Goal: Book appointment/travel/reservation

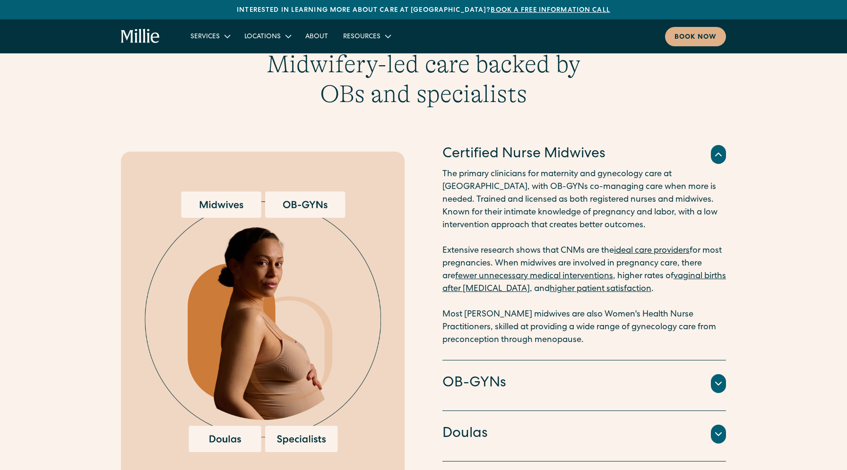
scroll to position [1223, 0]
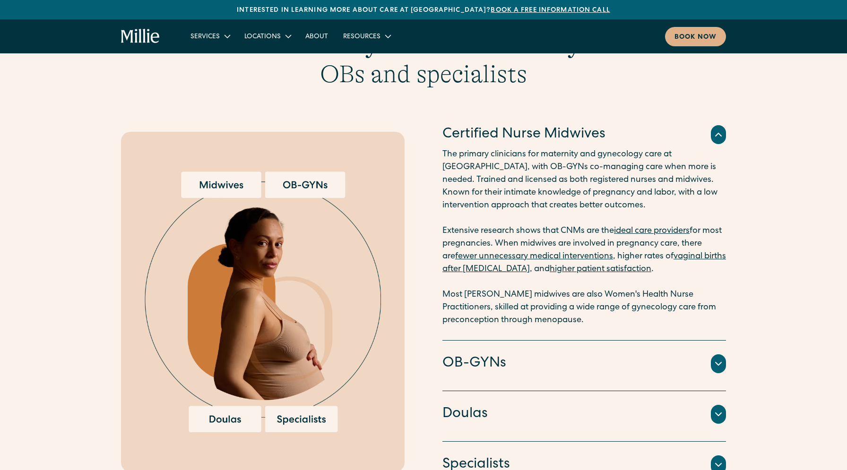
click at [312, 179] on img at bounding box center [263, 302] width 236 height 261
click at [231, 177] on img at bounding box center [263, 302] width 236 height 261
click at [243, 419] on img at bounding box center [263, 302] width 236 height 261
click at [300, 420] on img at bounding box center [263, 302] width 236 height 261
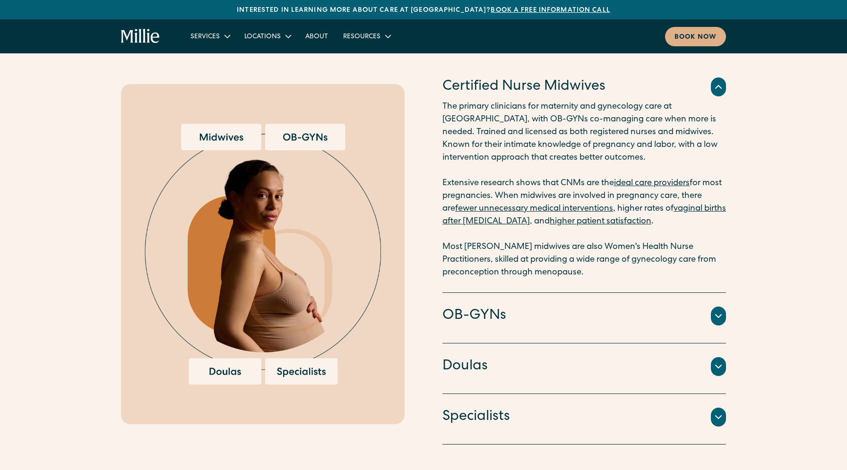
scroll to position [1279, 0]
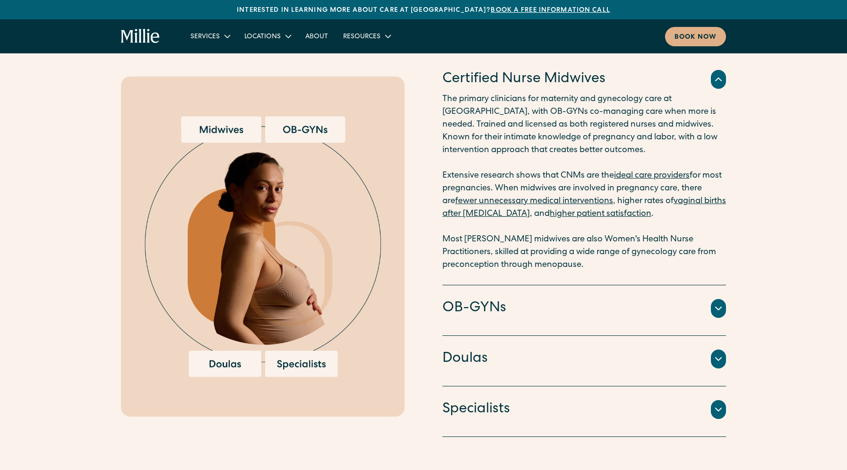
click at [554, 310] on div "OB-GYNs" at bounding box center [584, 309] width 284 height 20
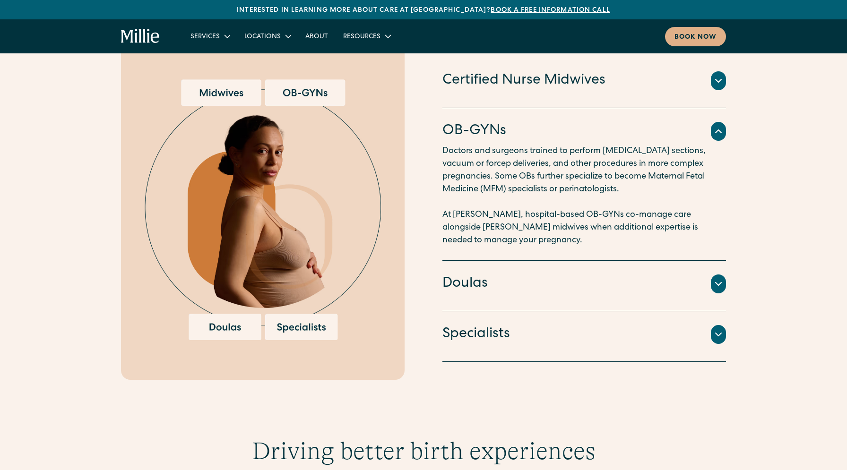
scroll to position [1298, 0]
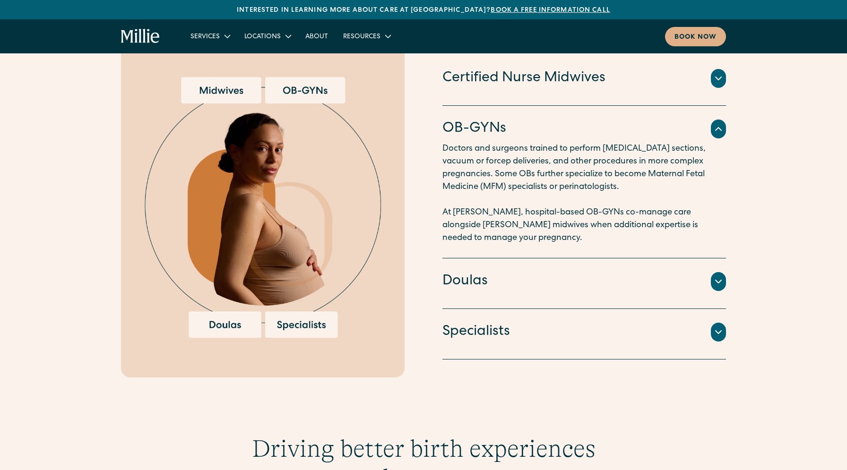
click at [563, 276] on div "Doulas" at bounding box center [584, 282] width 284 height 20
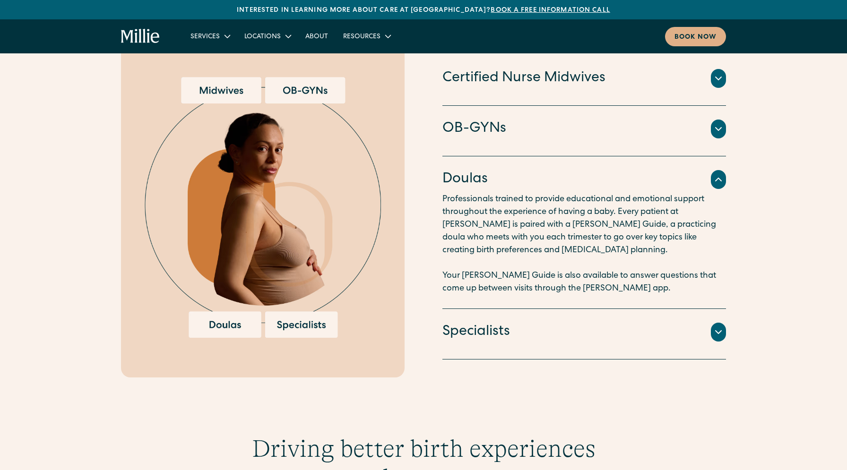
click at [552, 330] on div "Specialists" at bounding box center [584, 332] width 284 height 20
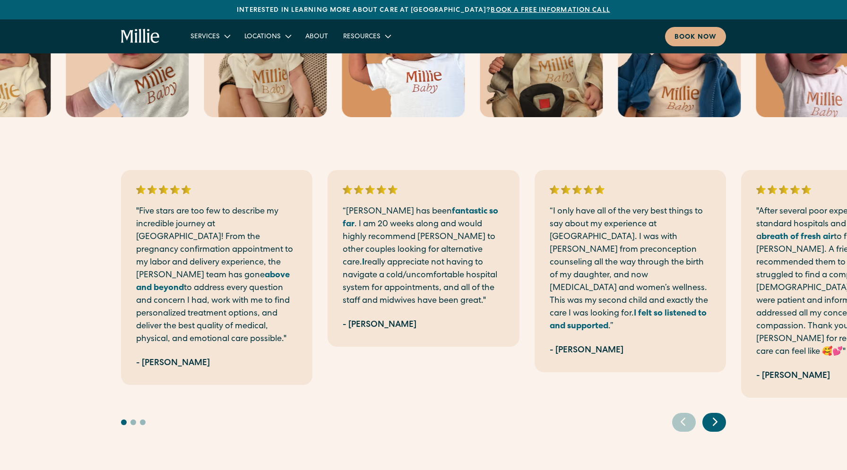
scroll to position [2090, 0]
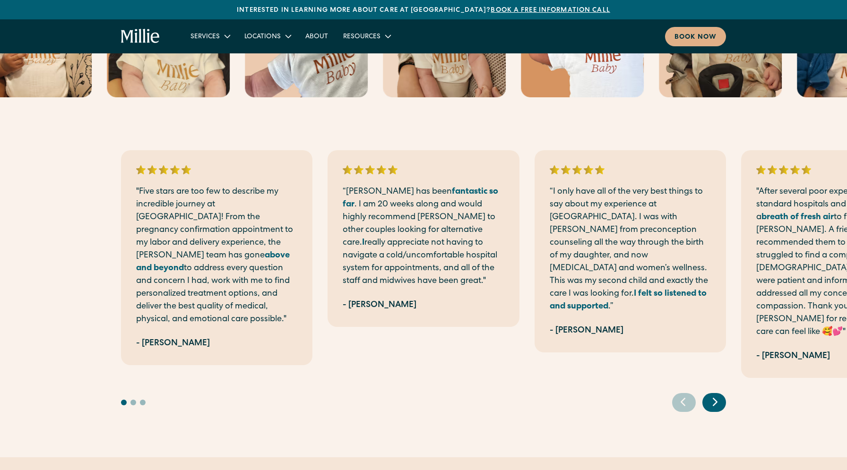
click at [721, 395] on icon "Next slide" at bounding box center [715, 402] width 14 height 15
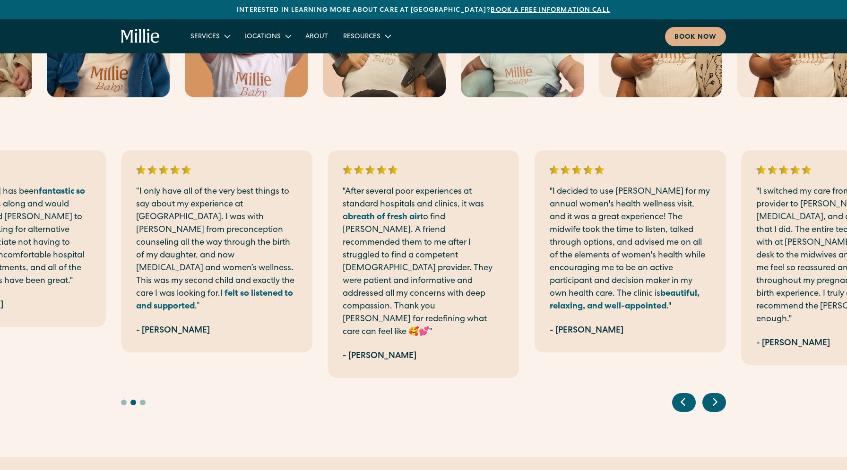
click at [721, 395] on icon "Next slide" at bounding box center [715, 402] width 14 height 15
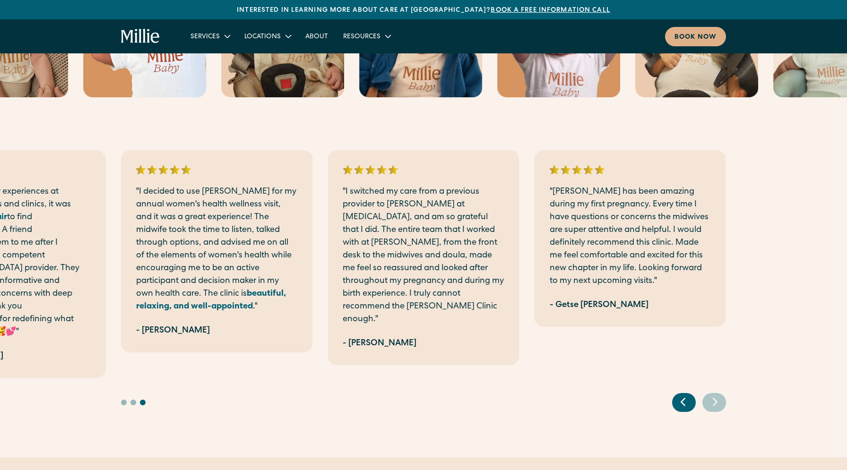
click at [721, 395] on icon "Next slide" at bounding box center [715, 402] width 14 height 15
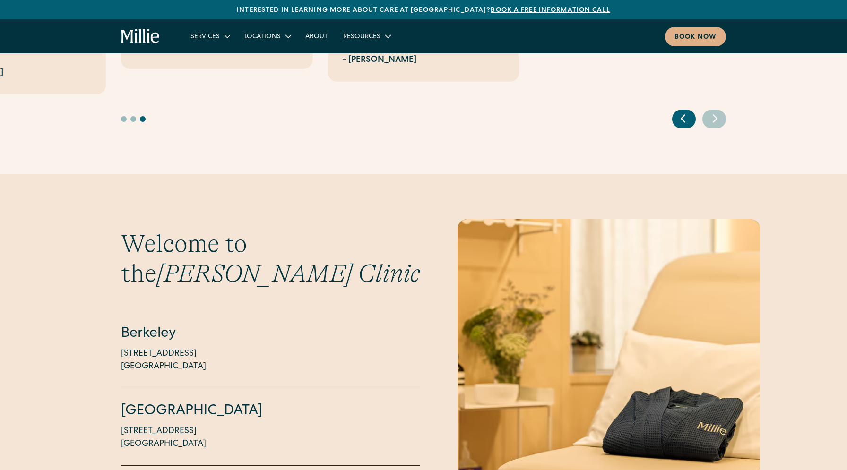
scroll to position [2447, 0]
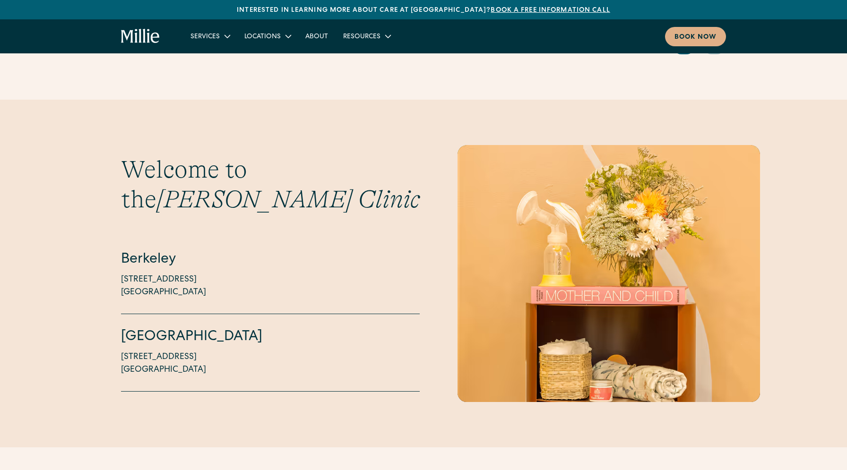
click at [120, 330] on div "Welcome to the Millie Clinic Berkeley 2999 Regent Street, Suite 524 Berkeley, C…" at bounding box center [423, 273] width 847 height 257
click at [145, 351] on p "1471 Saratoga Ave, Suite 101 San Jose, CA 95129" at bounding box center [163, 364] width 85 height 26
click at [143, 351] on p "1471 Saratoga Ave, Suite 101 San Jose, CA 95129" at bounding box center [163, 364] width 85 height 26
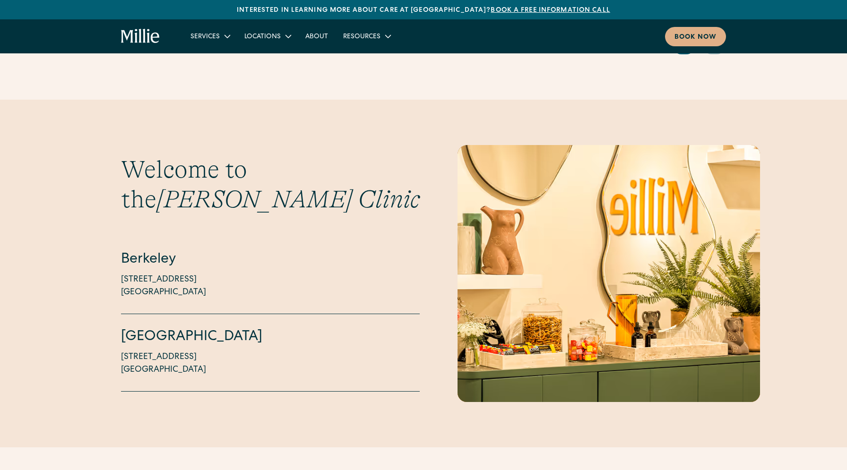
click at [191, 274] on p "2999 Regent Street, Suite 524 Berkeley, CA 94705" at bounding box center [163, 287] width 85 height 26
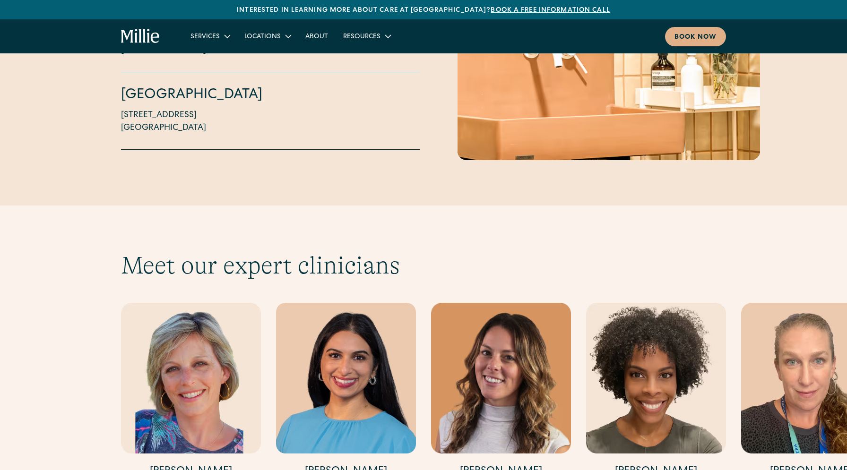
scroll to position [2846, 0]
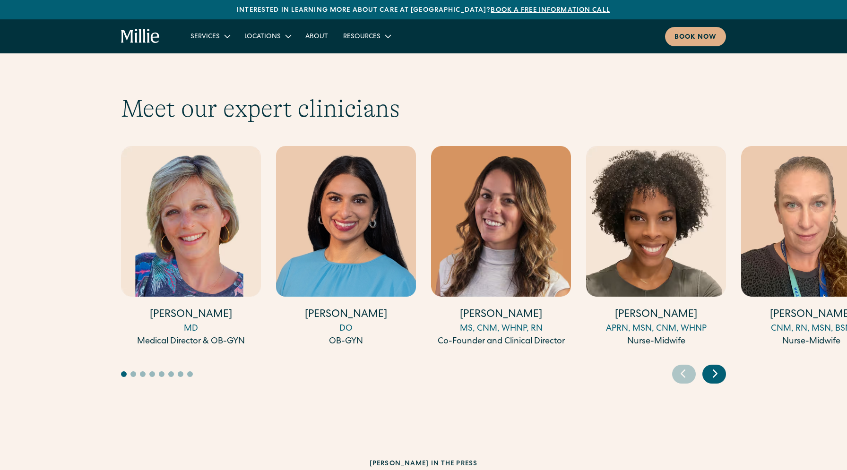
click at [711, 366] on icon "Next slide" at bounding box center [715, 373] width 14 height 15
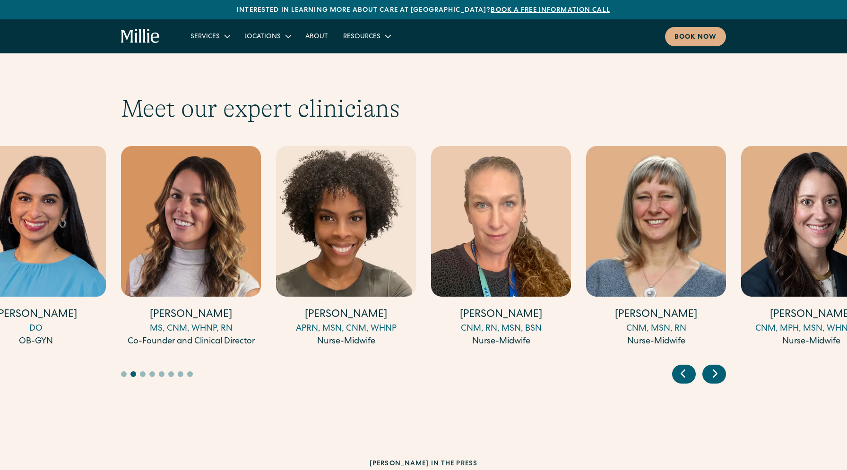
click at [711, 366] on icon "Next slide" at bounding box center [715, 373] width 14 height 15
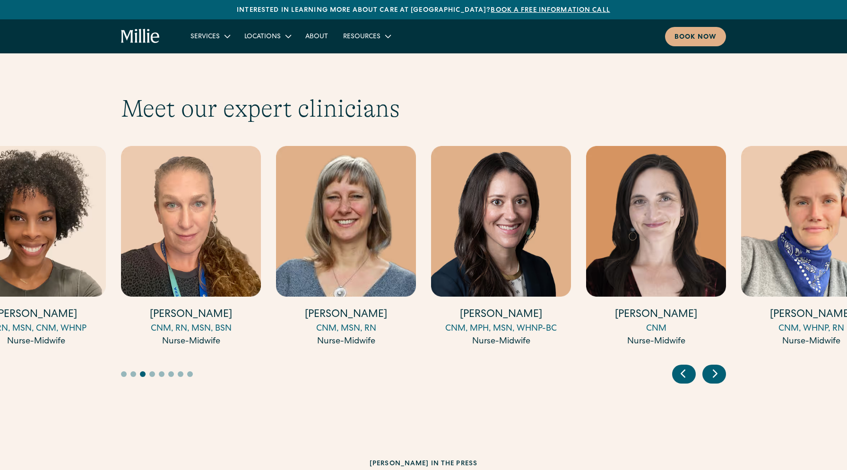
click at [711, 366] on icon "Next slide" at bounding box center [715, 373] width 14 height 15
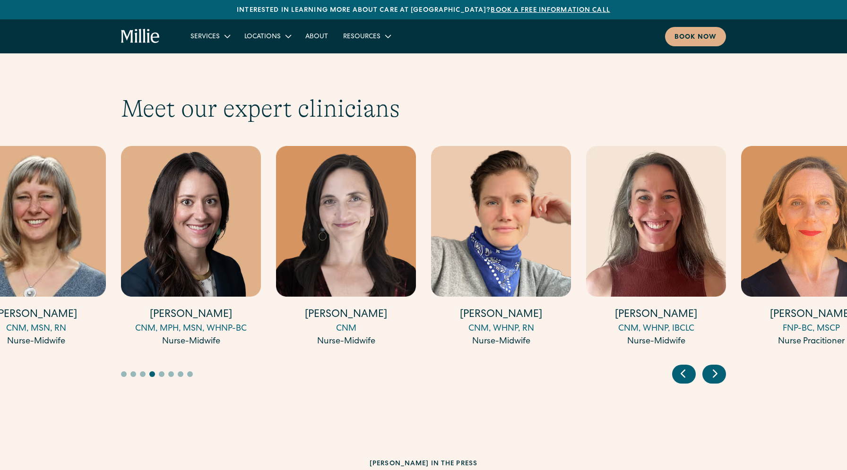
click at [711, 366] on icon "Next slide" at bounding box center [715, 373] width 14 height 15
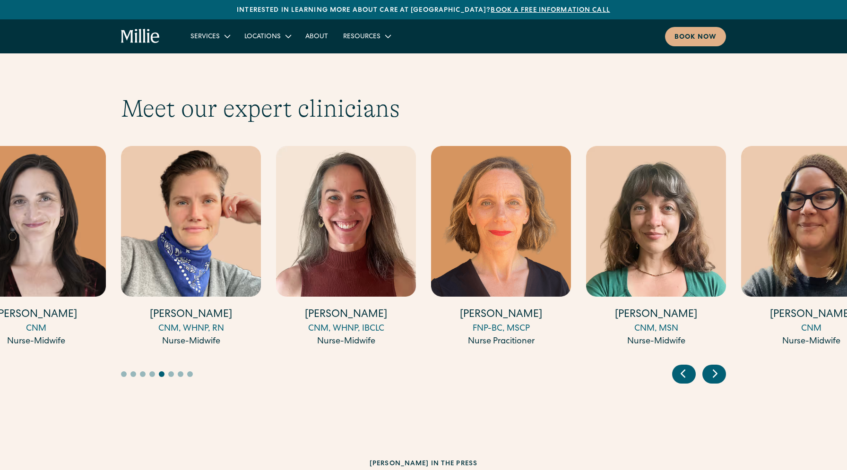
click at [711, 366] on icon "Next slide" at bounding box center [715, 373] width 14 height 15
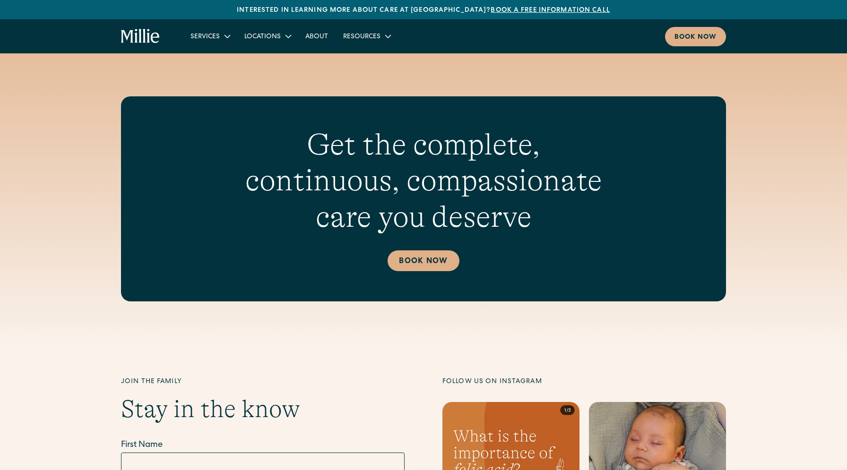
scroll to position [3661, 0]
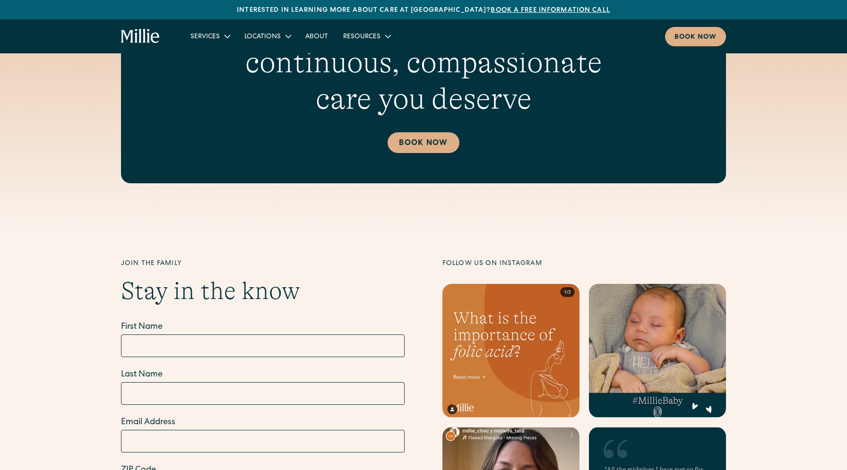
click at [442, 129] on div "Get the complete, continuous, compassionate care you deserve Book Now" at bounding box center [423, 80] width 605 height 205
click at [442, 132] on link "Book Now" at bounding box center [423, 142] width 71 height 21
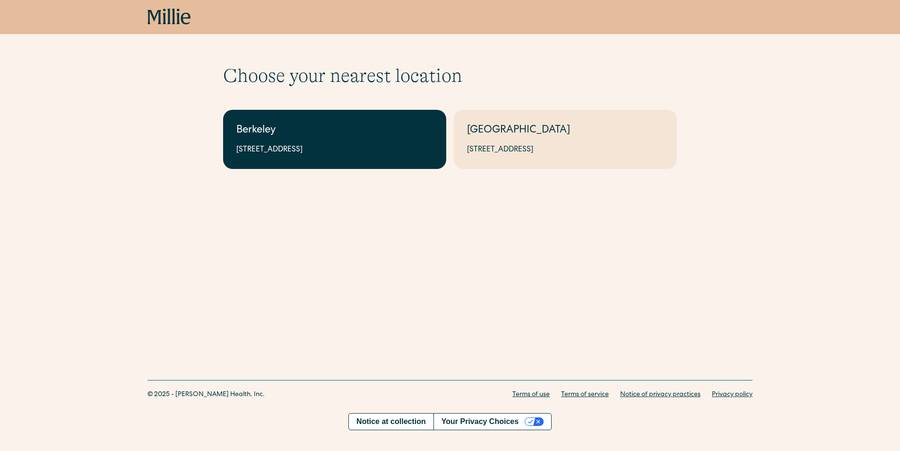
click at [398, 127] on div "Berkeley" at bounding box center [334, 131] width 197 height 16
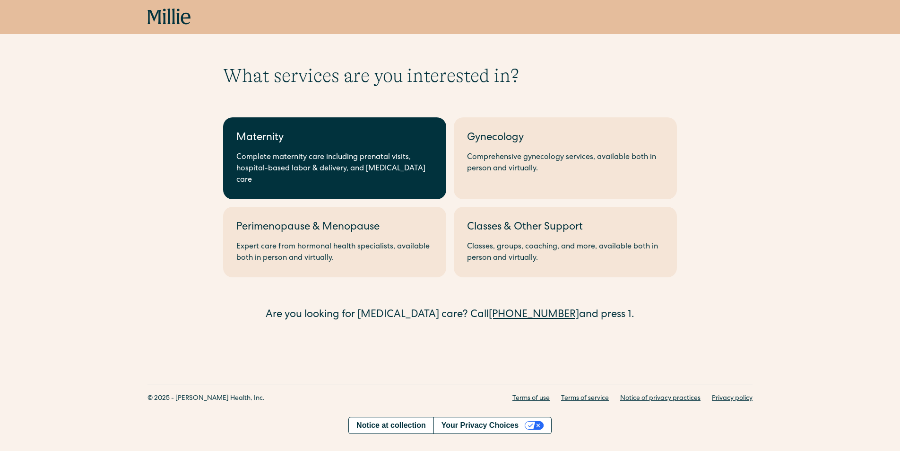
click at [349, 140] on div "Maternity" at bounding box center [334, 138] width 197 height 16
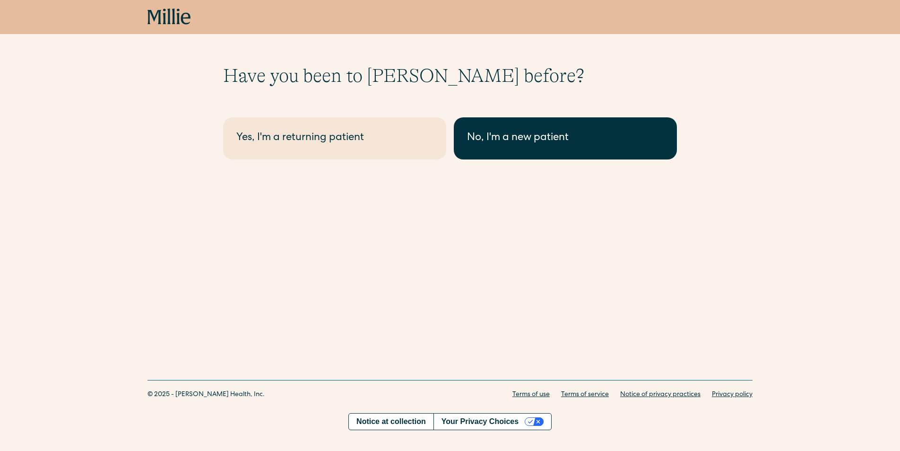
click at [485, 149] on link "No, I'm a new patient" at bounding box center [565, 138] width 223 height 42
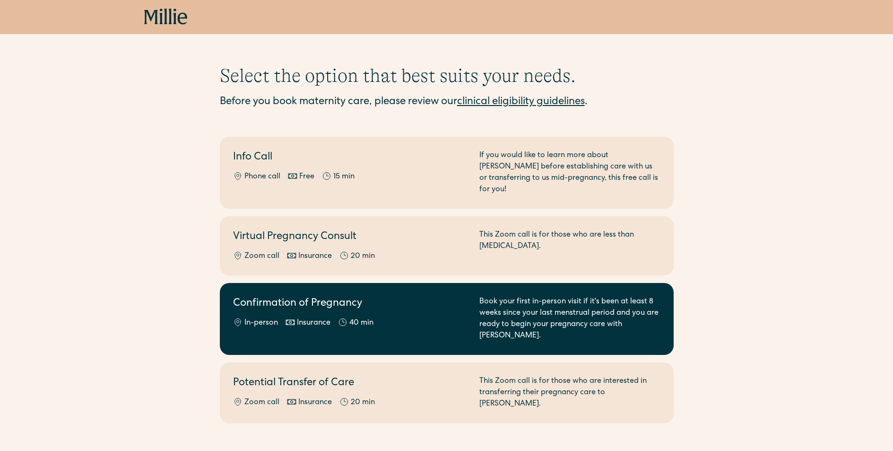
click at [439, 317] on div "In-person Insurance 40 min" at bounding box center [350, 322] width 235 height 11
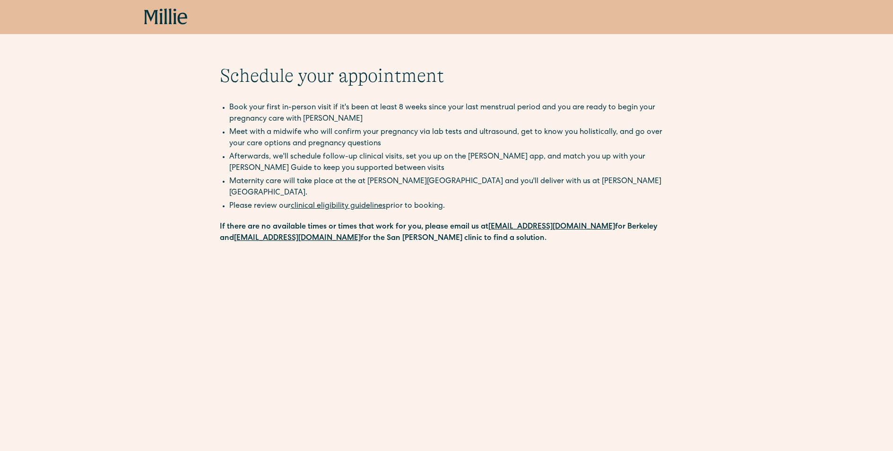
click at [508, 182] on li "Maternity care will take place at the at Millie Clinic and you'll deliver with …" at bounding box center [451, 187] width 444 height 23
drag, startPoint x: 503, startPoint y: 182, endPoint x: 577, endPoint y: 185, distance: 73.8
click at [581, 183] on li "Maternity care will take place at the at Millie Clinic and you'll deliver with …" at bounding box center [451, 187] width 444 height 23
click at [194, 26] on div "Book now" at bounding box center [446, 17] width 893 height 34
click at [171, 19] on icon at bounding box center [165, 17] width 43 height 17
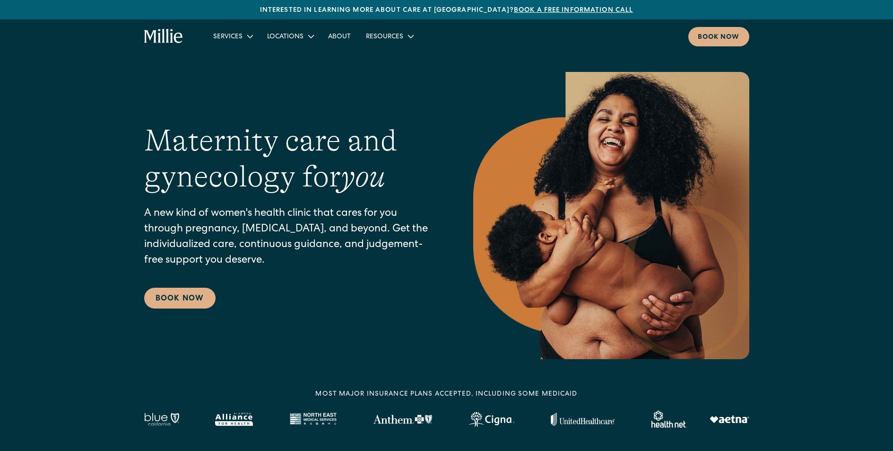
scroll to position [18, 0]
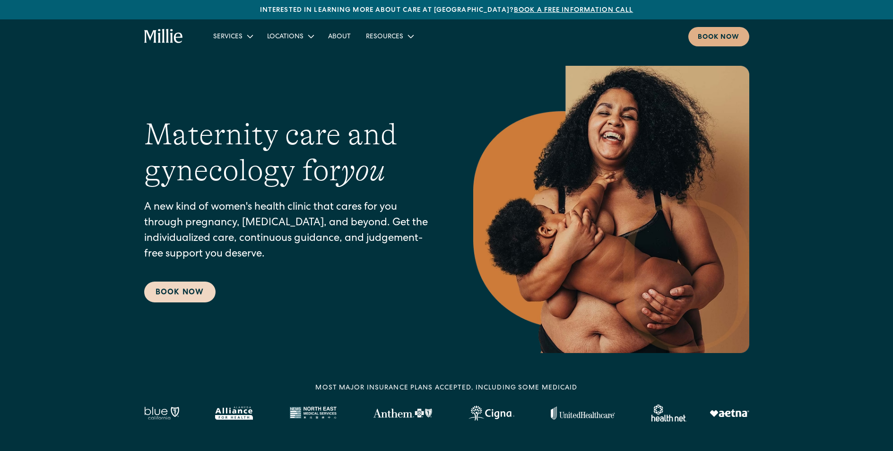
click at [169, 295] on link "Book Now" at bounding box center [179, 291] width 71 height 21
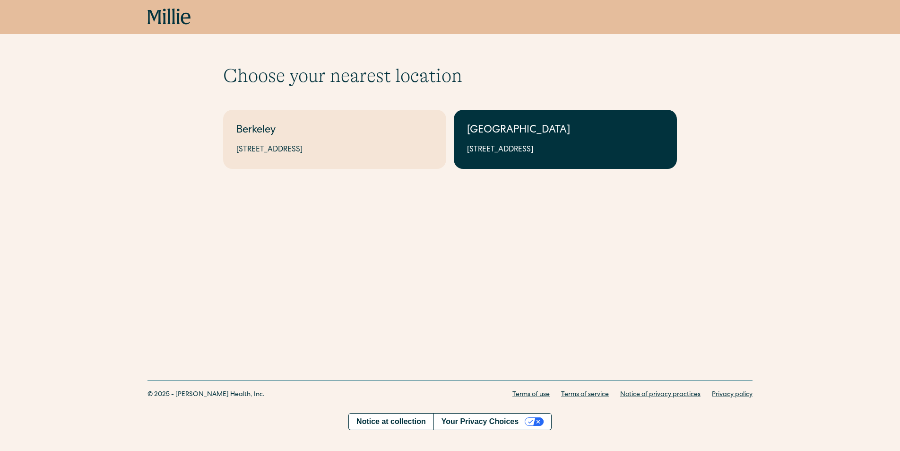
click at [508, 136] on div "[GEOGRAPHIC_DATA]" at bounding box center [565, 131] width 197 height 16
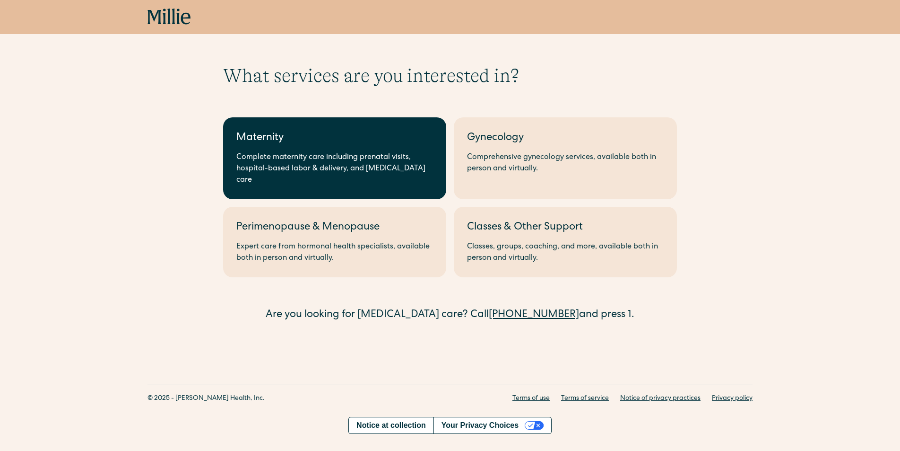
click at [323, 169] on div "Complete maternity care including prenatal visits, hospital-based labor & deliv…" at bounding box center [334, 169] width 197 height 34
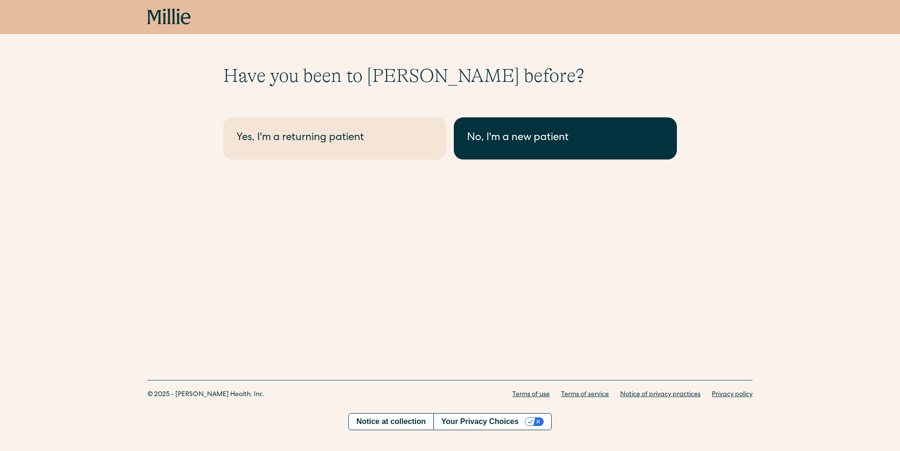
click at [522, 137] on div "No, I'm a new patient" at bounding box center [565, 138] width 197 height 16
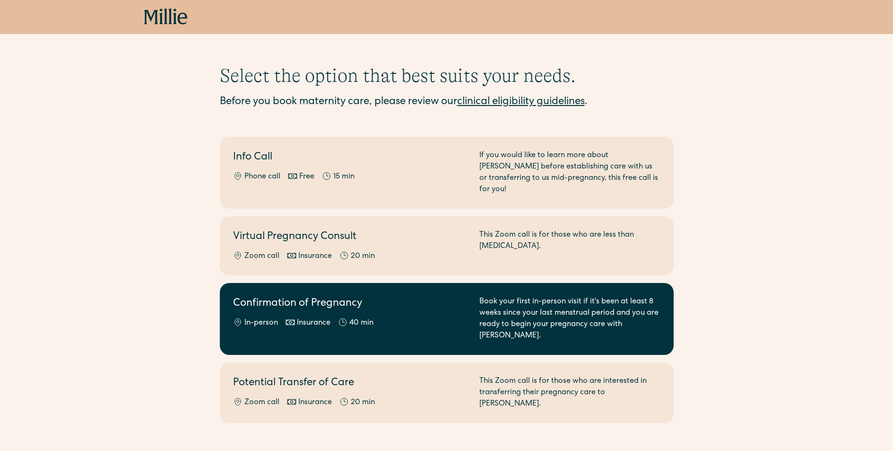
click at [433, 317] on div "In-person Insurance 40 min" at bounding box center [350, 322] width 235 height 11
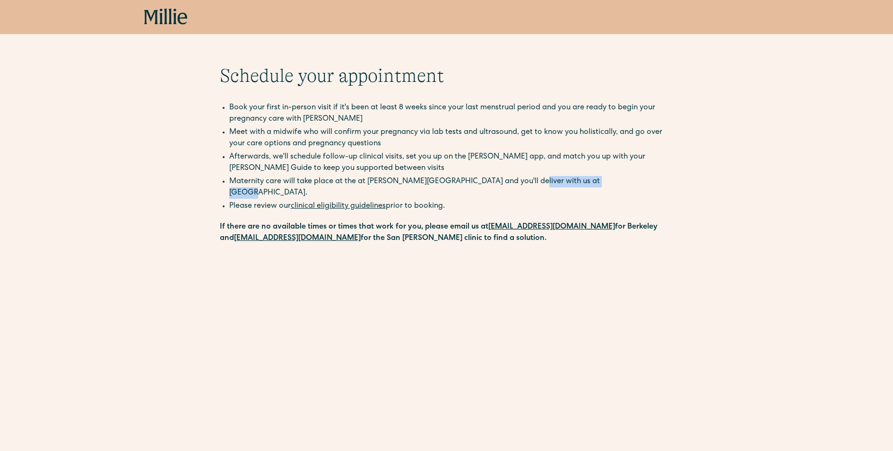
drag, startPoint x: 507, startPoint y: 182, endPoint x: 593, endPoint y: 179, distance: 86.1
click at [593, 179] on li "Maternity care will take place at the at Millie Clinic and you'll deliver with …" at bounding box center [451, 187] width 444 height 23
copy li "Good Samaritan Hospital"
click at [157, 23] on icon at bounding box center [151, 17] width 14 height 14
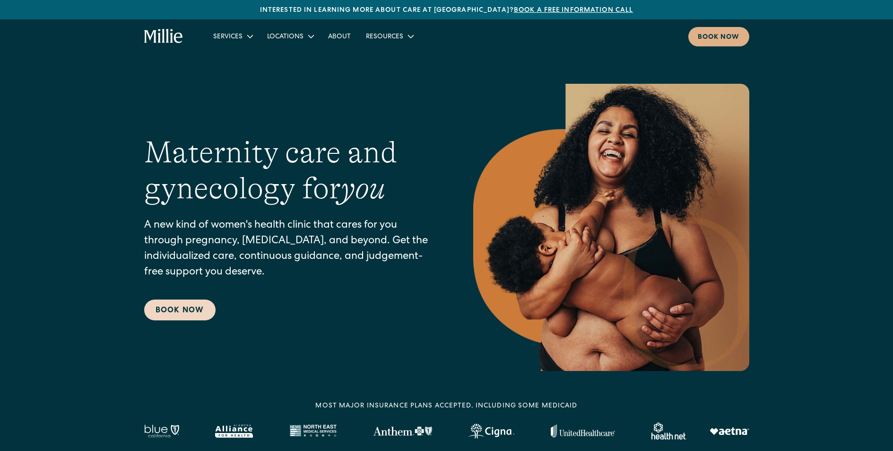
click at [169, 311] on link "Book Now" at bounding box center [179, 309] width 71 height 21
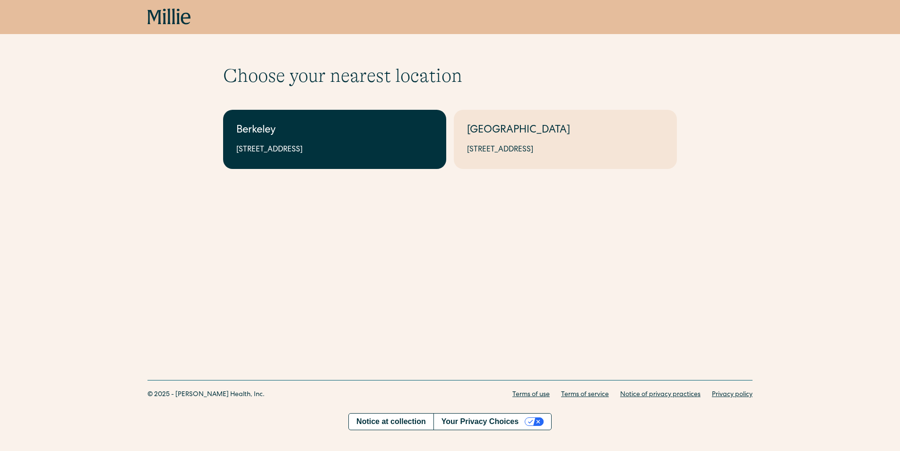
click at [319, 147] on div "[STREET_ADDRESS]" at bounding box center [334, 149] width 197 height 11
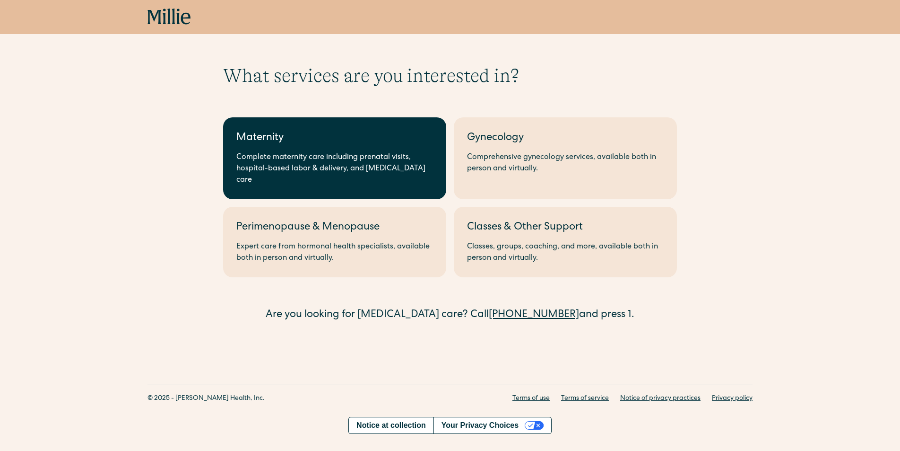
click at [370, 129] on link "Maternity Complete maternity care including prenatal visits, hospital-based lab…" at bounding box center [334, 158] width 223 height 82
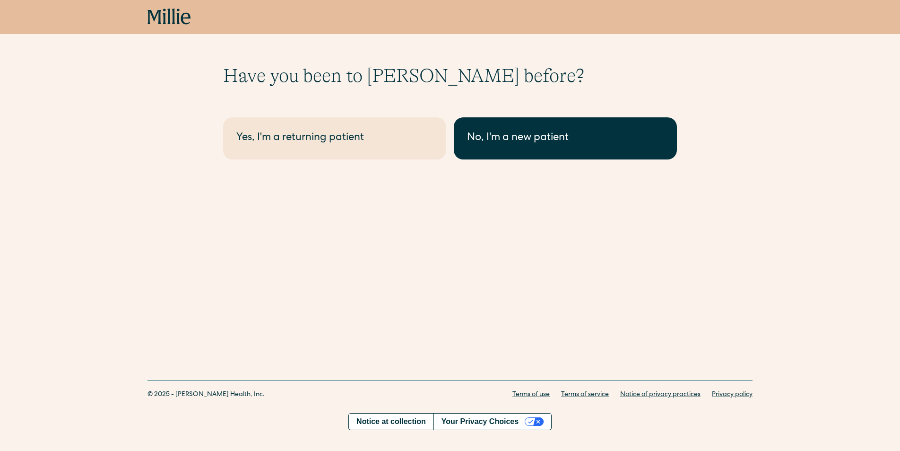
click at [477, 117] on link "No, I'm a new patient" at bounding box center [565, 138] width 223 height 42
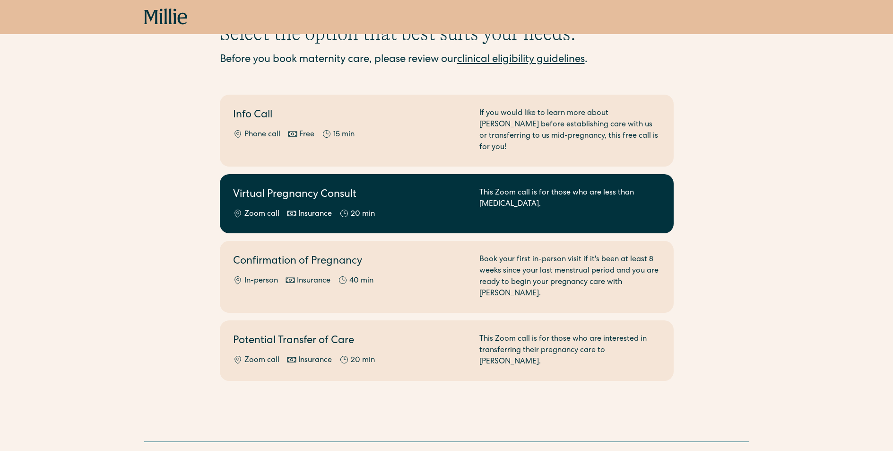
scroll to position [30, 0]
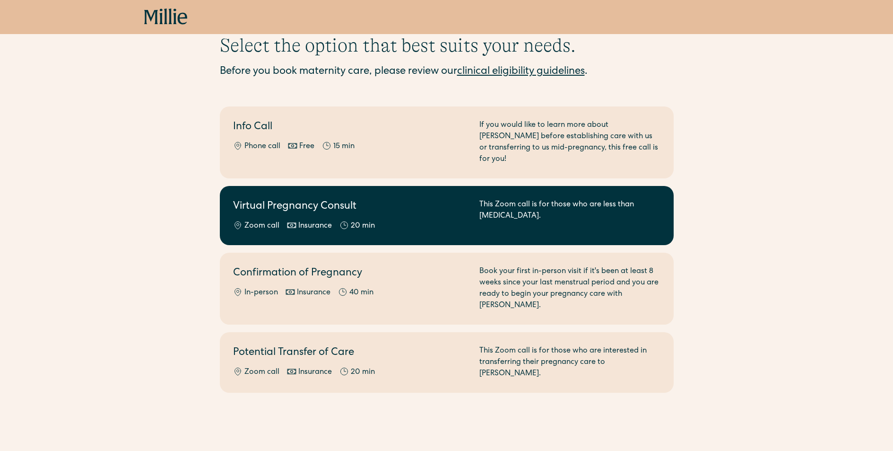
click at [449, 199] on h2 "Virtual Pregnancy Consult" at bounding box center [350, 207] width 235 height 16
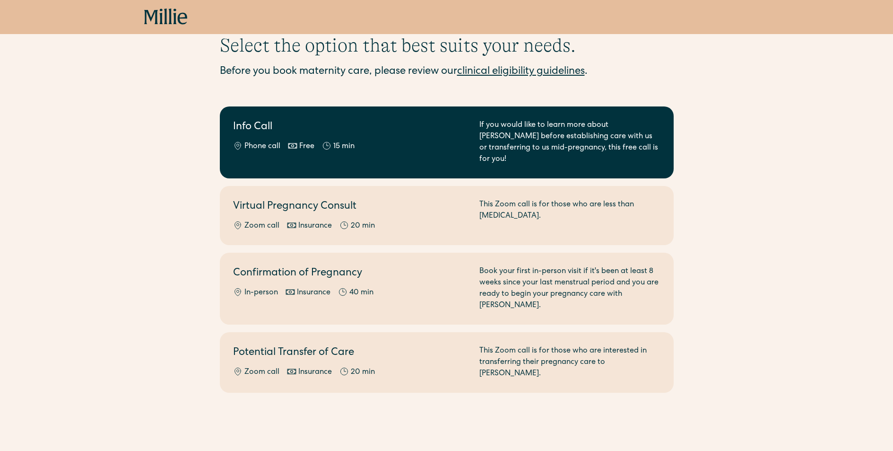
click at [485, 124] on div "If you would like to learn more about Millie before establishing care with us o…" at bounding box center [569, 142] width 181 height 45
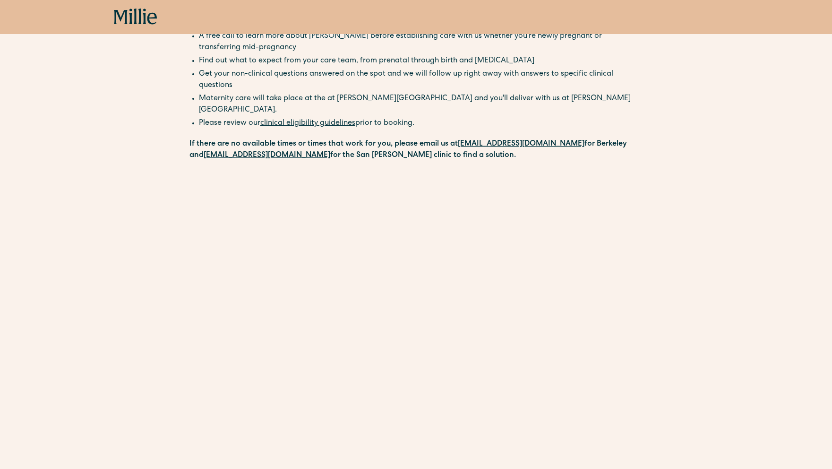
scroll to position [94, 0]
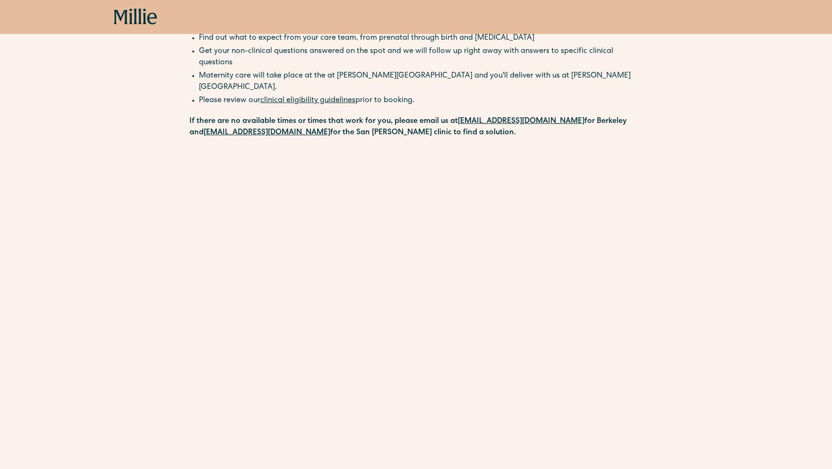
click at [671, 240] on div "Schedule your appointment A free call to learn more about Millie before establi…" at bounding box center [416, 258] width 832 height 576
click at [694, 223] on div "Schedule your appointment A free call to learn more about Millie before establi…" at bounding box center [416, 258] width 832 height 576
click at [196, 89] on ul "Maternity care will take place at the at Millie Clinic and you'll deliver with …" at bounding box center [417, 89] width 454 height 38
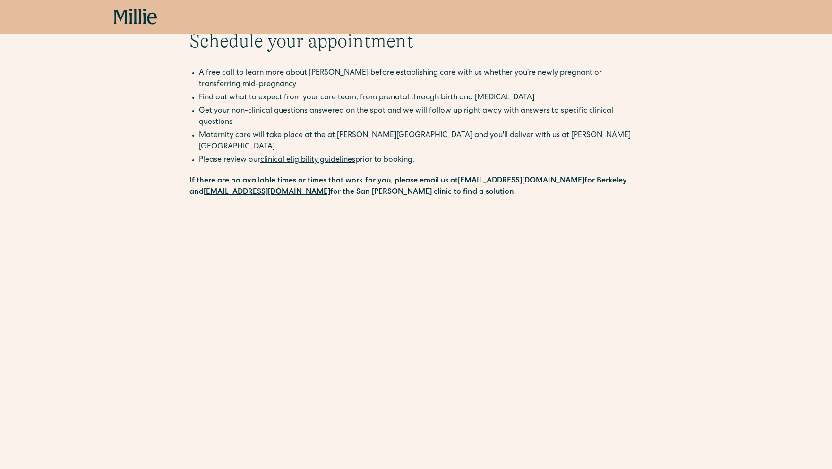
scroll to position [0, 0]
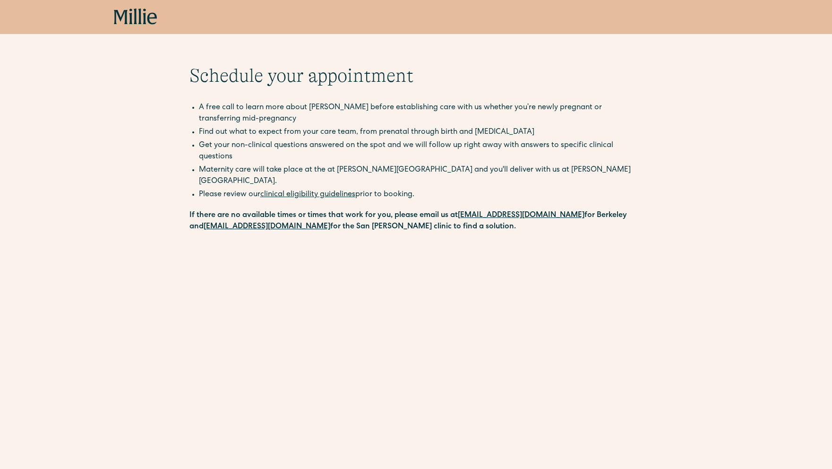
click at [134, 13] on icon at bounding box center [134, 17] width 3 height 16
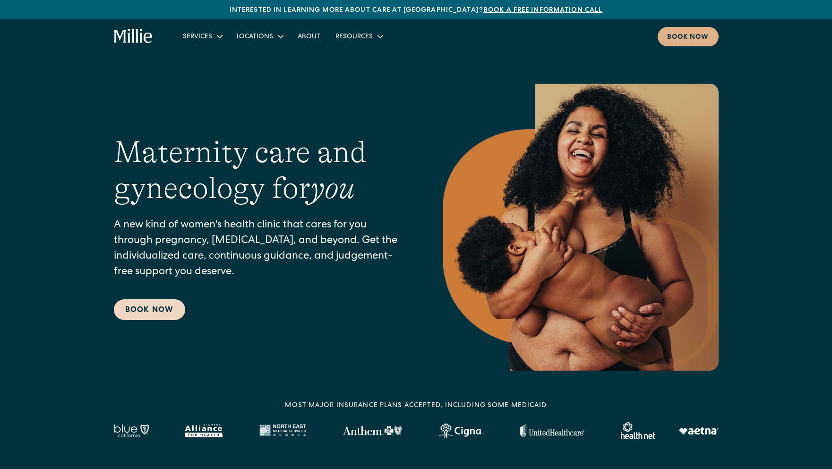
click at [147, 305] on link "Book Now" at bounding box center [149, 309] width 71 height 21
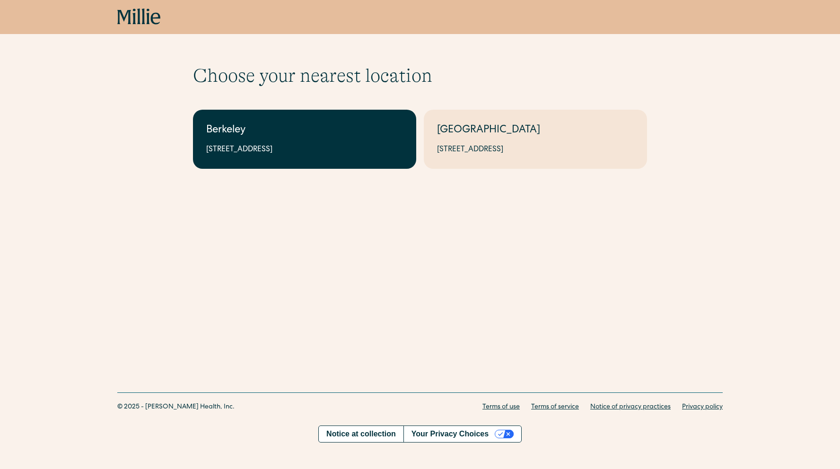
click at [234, 157] on link "Berkeley [STREET_ADDRESS]" at bounding box center [304, 139] width 223 height 59
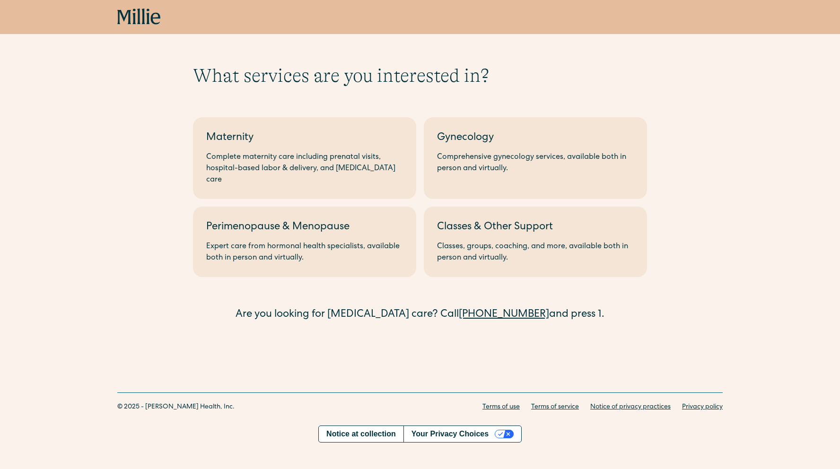
click at [234, 157] on div "Complete maternity care including prenatal visits, hospital-based labor & deliv…" at bounding box center [304, 169] width 197 height 34
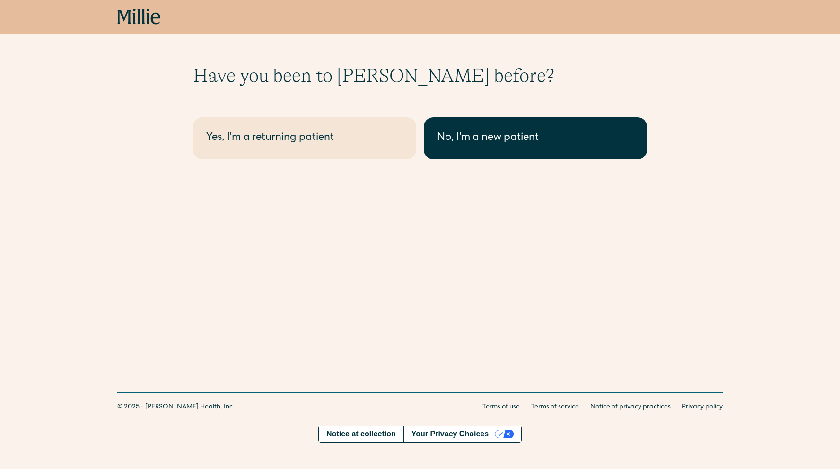
click at [459, 132] on div "No, I'm a new patient" at bounding box center [535, 138] width 197 height 16
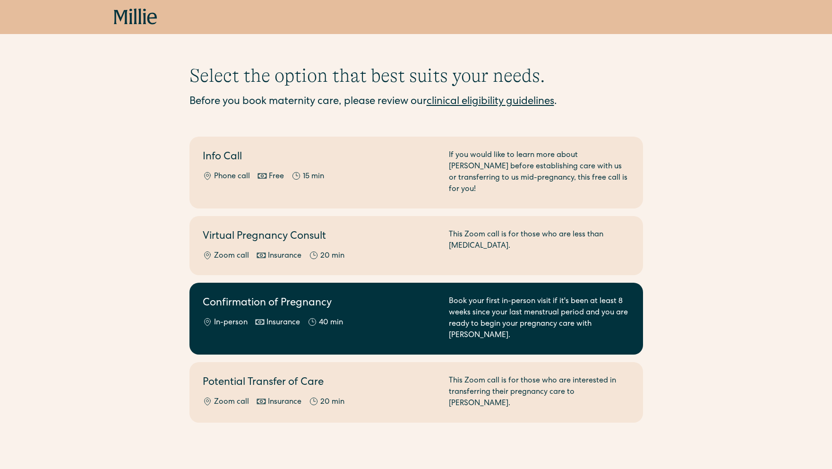
click at [422, 317] on div "In-person Insurance 40 min" at bounding box center [320, 322] width 235 height 11
